Goal: Transaction & Acquisition: Purchase product/service

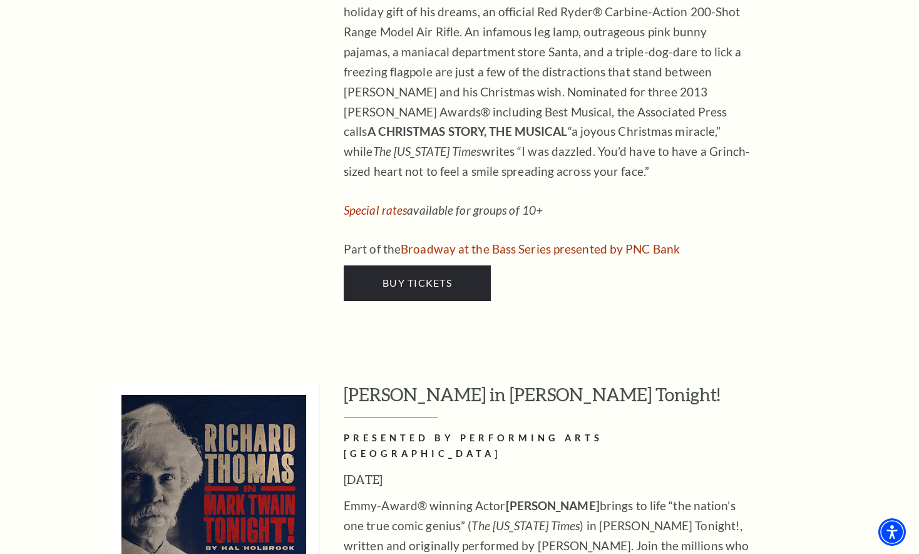
scroll to position [5886, 0]
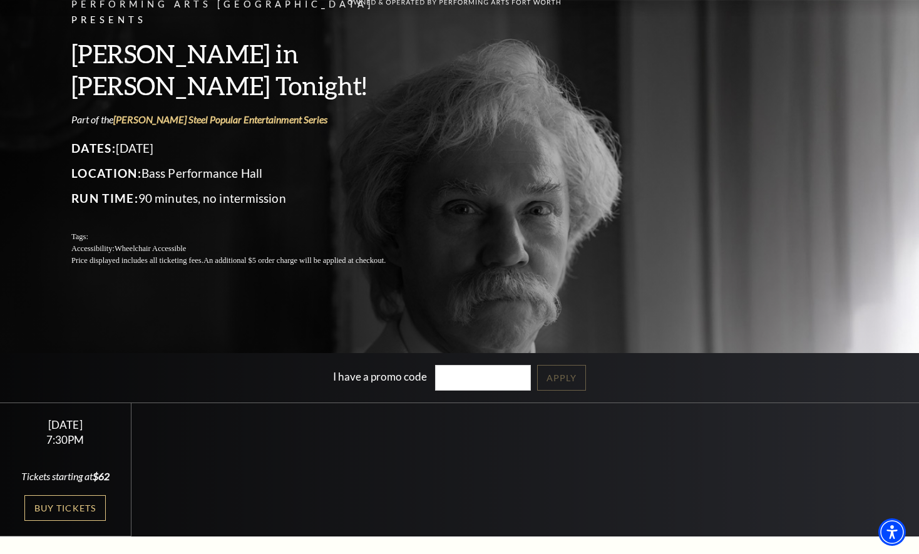
scroll to position [125, 0]
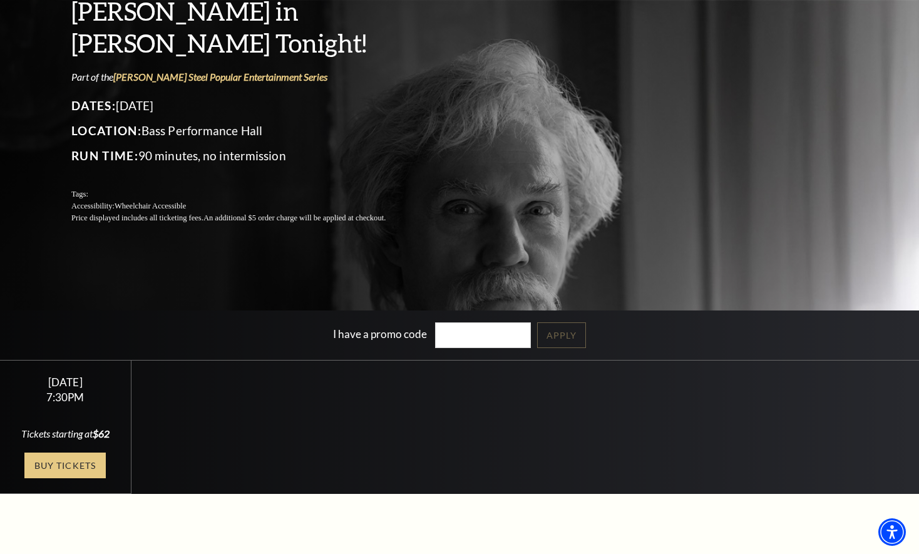
click at [71, 461] on link "Buy Tickets" at bounding box center [64, 466] width 81 height 26
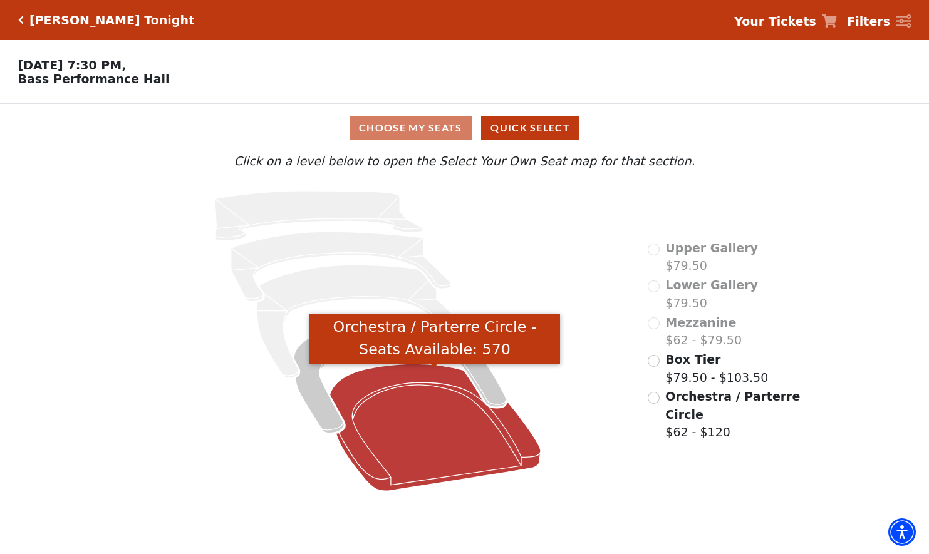
click at [412, 430] on icon "Orchestra / Parterre Circle - Seats Available: 570" at bounding box center [434, 427] width 211 height 127
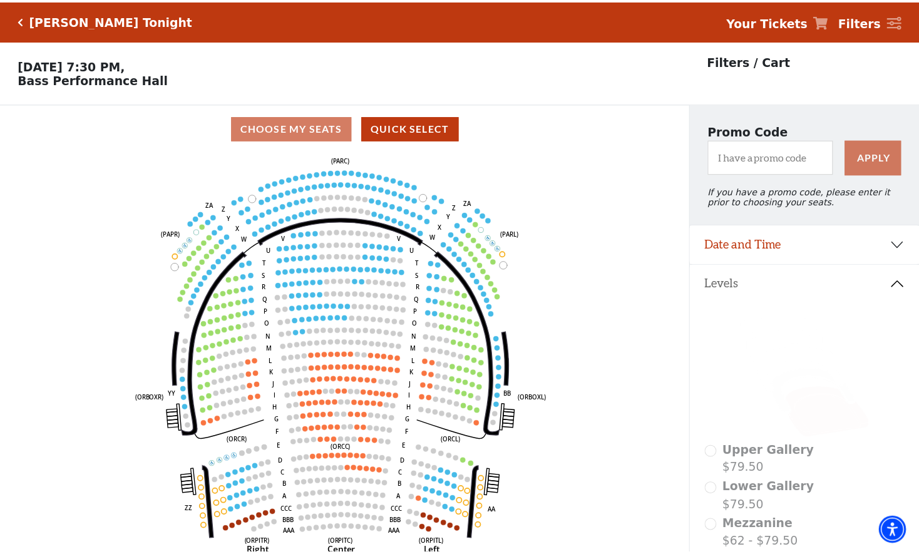
scroll to position [58, 0]
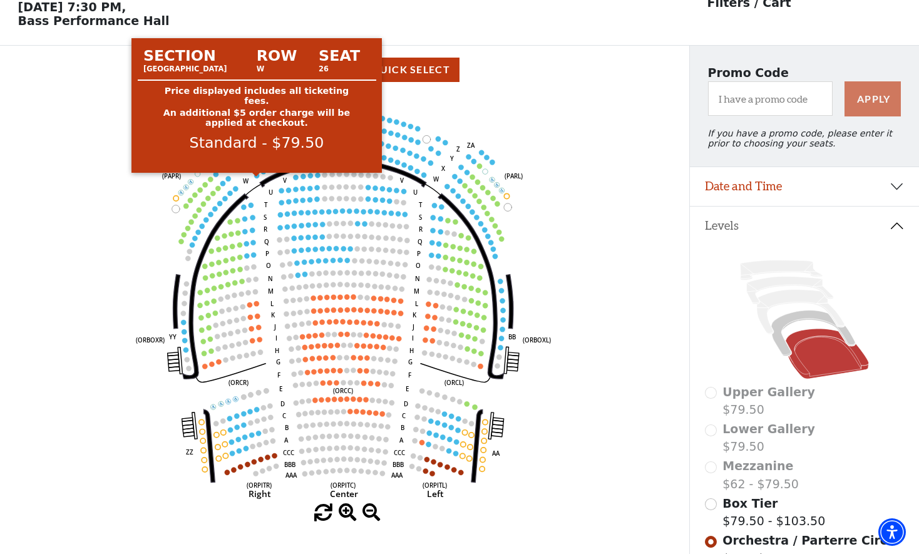
click at [255, 178] on circle at bounding box center [256, 175] width 5 height 5
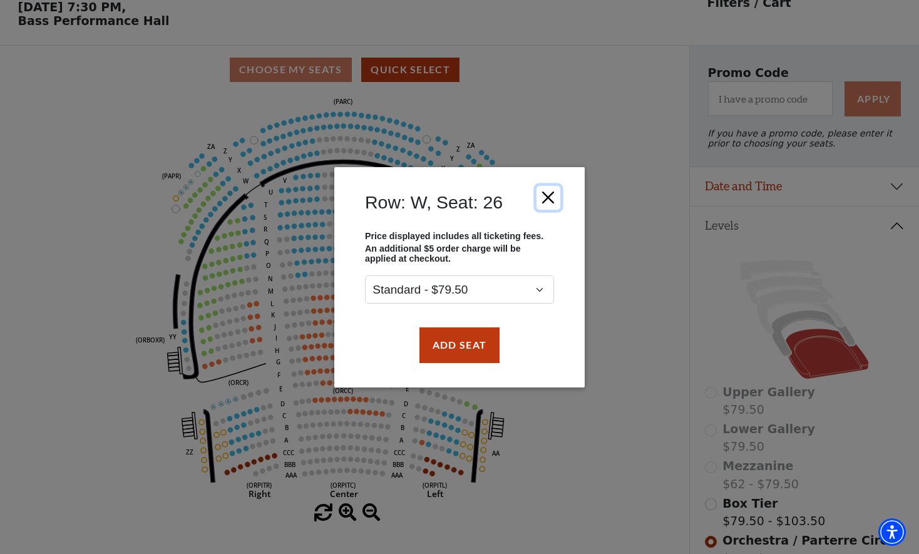
click at [548, 198] on button "Close" at bounding box center [549, 197] width 24 height 24
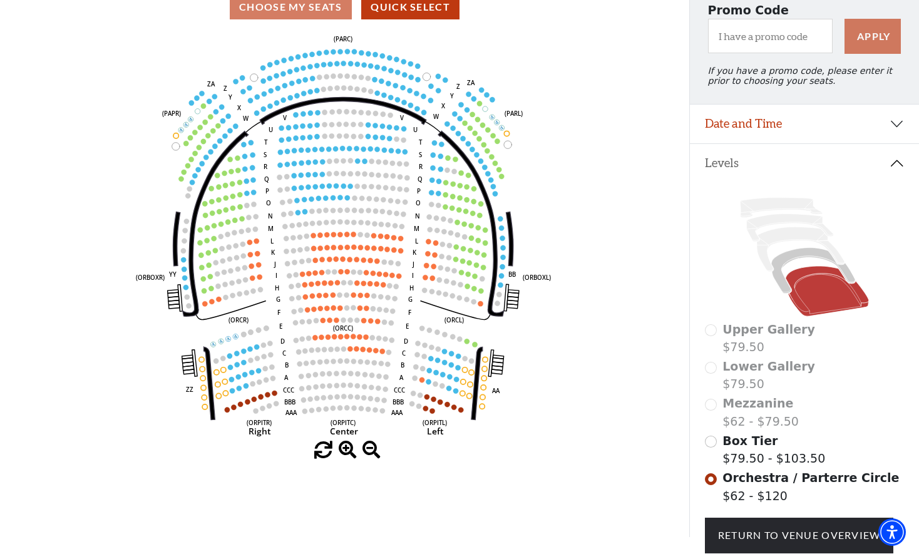
scroll to position [183, 0]
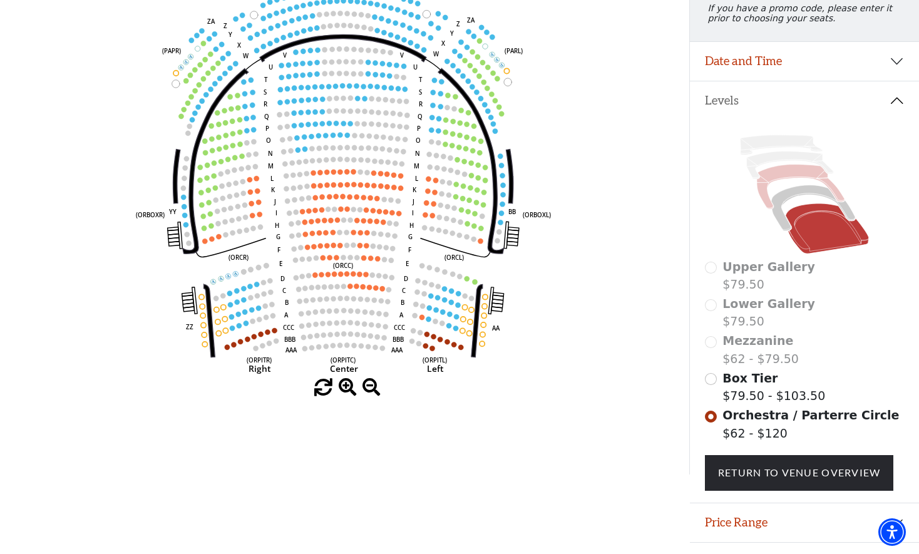
click at [795, 178] on icon at bounding box center [801, 187] width 88 height 44
click at [711, 385] on input "Box Tier$79.50 - $103.50\a" at bounding box center [711, 379] width 12 height 12
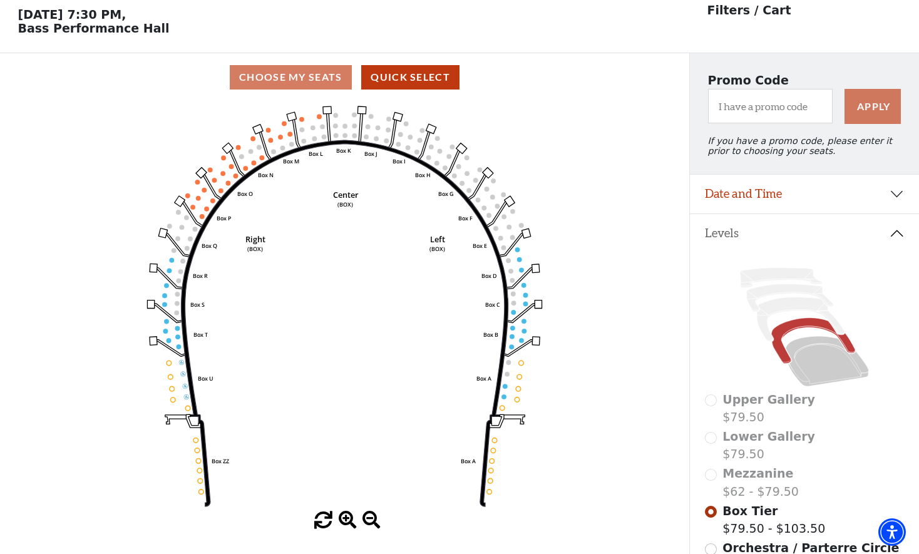
scroll to position [58, 0]
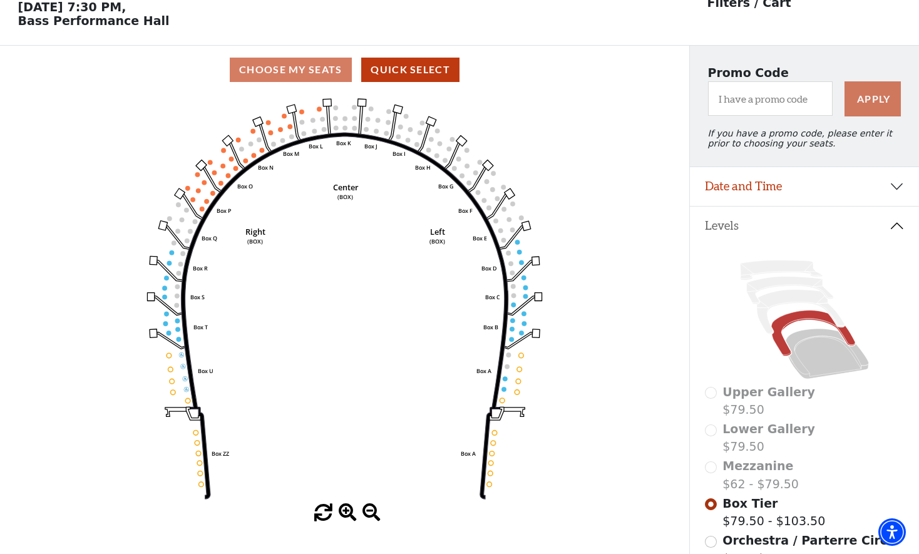
click at [712, 476] on div "Mezzanine $62 - $79.50" at bounding box center [805, 475] width 200 height 36
click at [711, 478] on div "Mezzanine $62 - $79.50" at bounding box center [805, 475] width 200 height 36
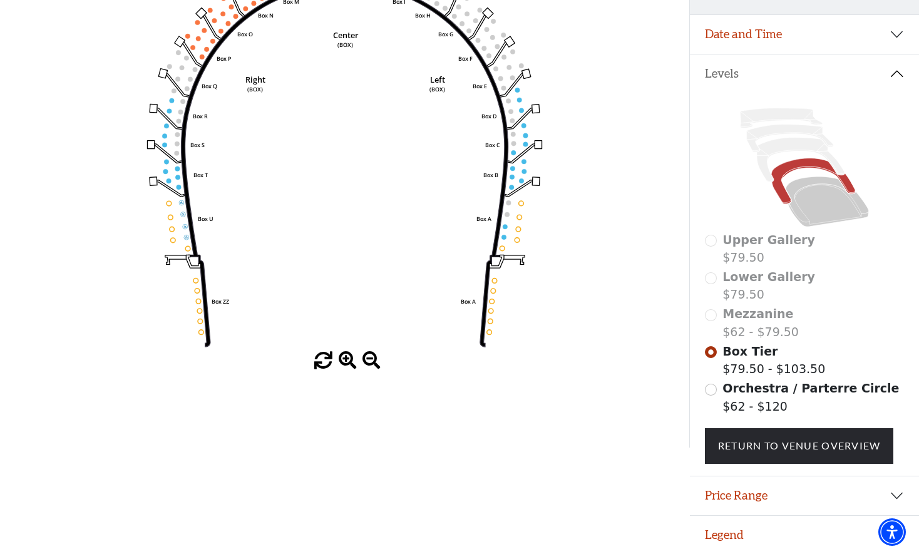
scroll to position [219, 0]
click at [713, 393] on input "Orchestra / Parterre Circle$62 - $120\a" at bounding box center [711, 390] width 12 height 12
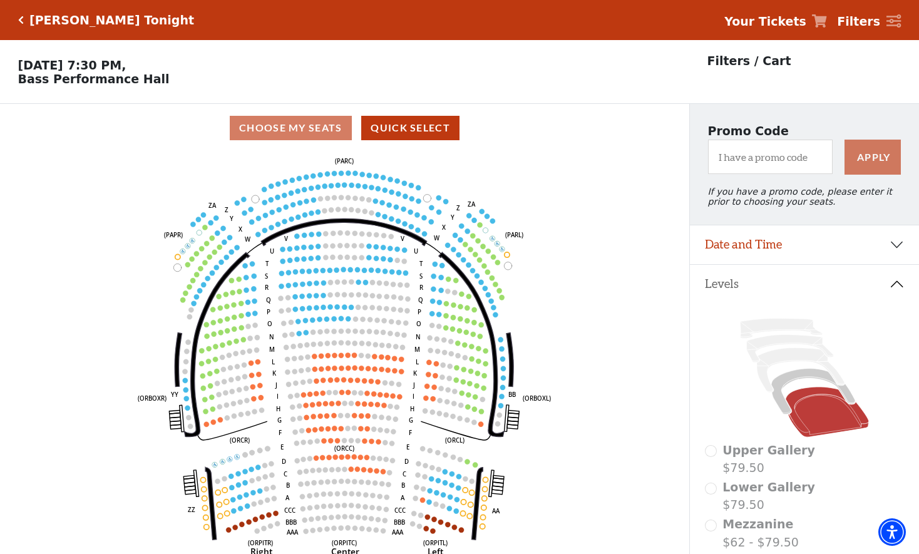
scroll to position [58, 0]
